Goal: Navigation & Orientation: Find specific page/section

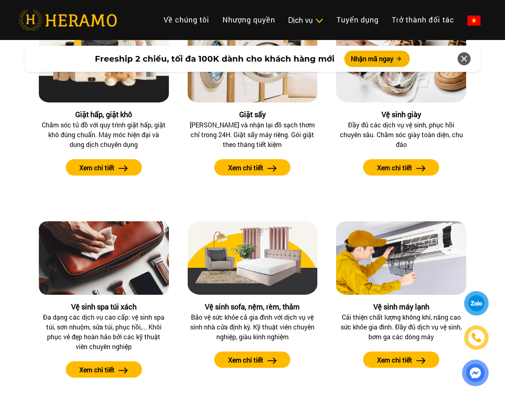
scroll to position [899, 0]
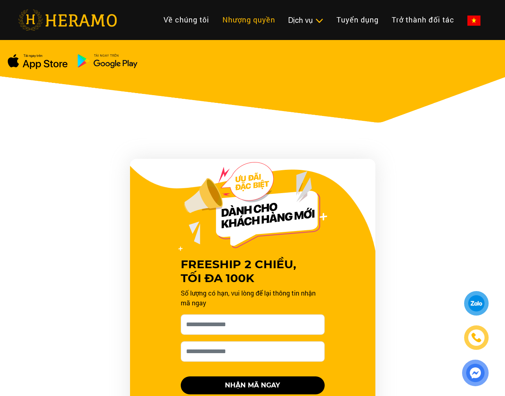
click at [264, 20] on link "Nhượng quyền" at bounding box center [249, 20] width 66 height 18
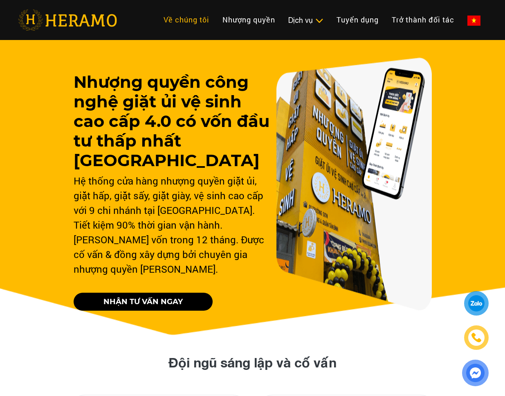
click at [196, 16] on link "Về chúng tôi" at bounding box center [186, 20] width 59 height 18
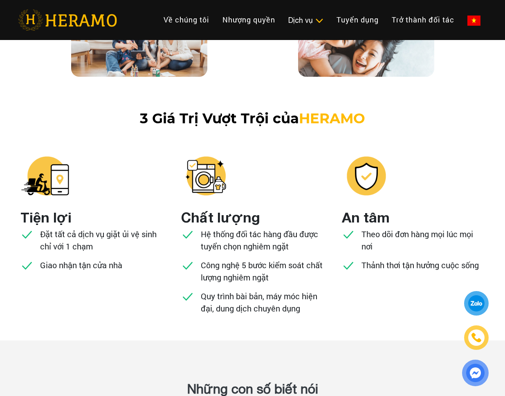
scroll to position [858, 0]
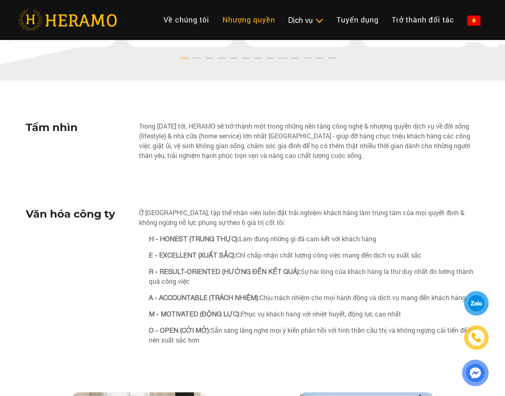
click at [255, 18] on link "Nhượng quyền" at bounding box center [249, 20] width 66 height 18
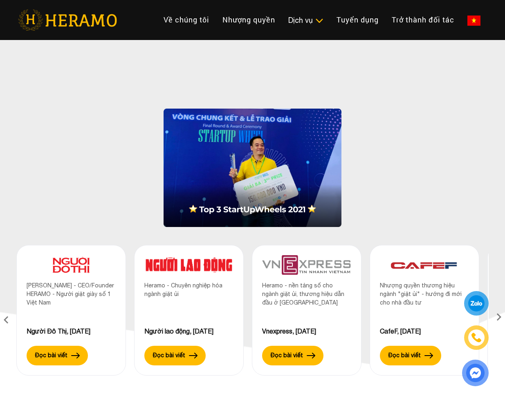
scroll to position [654, 0]
